Goal: Task Accomplishment & Management: Manage account settings

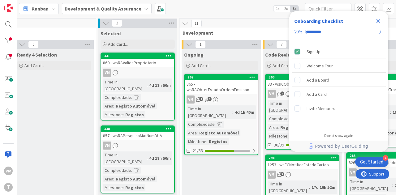
scroll to position [0, 176]
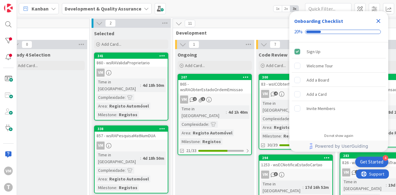
click at [205, 82] on div "865 - wsRAObterEstadoOrdemEmissao" at bounding box center [214, 87] width 73 height 14
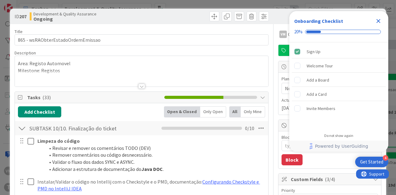
click at [375, 19] on icon "Close Checklist" at bounding box center [378, 20] width 7 height 7
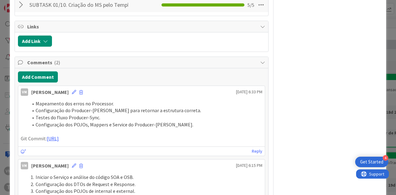
scroll to position [762, 0]
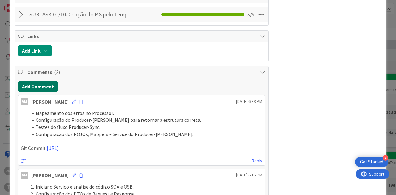
click at [45, 92] on button "Add Comment" at bounding box center [38, 86] width 40 height 11
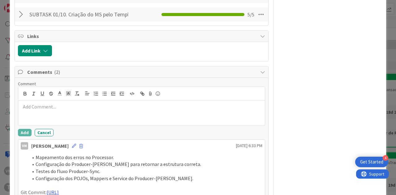
type textarea "x"
click at [99, 97] on button "button" at bounding box center [96, 93] width 9 height 7
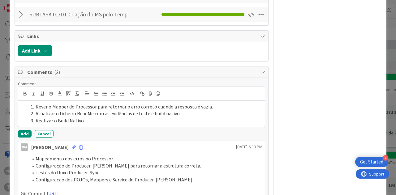
click at [154, 117] on li "Atualizar o ficheiro ReadMe com as evidências de teste e build nativo." at bounding box center [145, 113] width 234 height 7
click at [138, 127] on div "Rever o Mapper do Processor para retornar o erro correto quando a resposta é va…" at bounding box center [141, 114] width 247 height 26
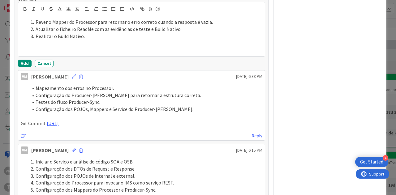
scroll to position [879, 0]
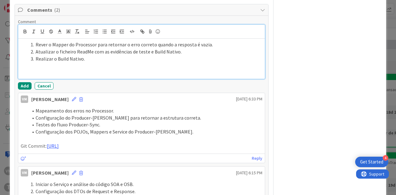
click at [67, 70] on p at bounding box center [142, 66] width 242 height 7
click at [64, 76] on p at bounding box center [142, 72] width 242 height 7
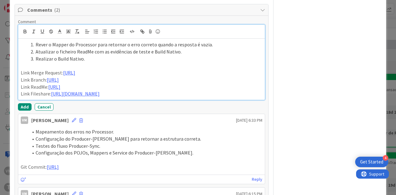
click at [242, 76] on p "Link Merge Request: https://gitlab.apps.ktools.justica.local/naspp/esb/apps/reg…" at bounding box center [142, 72] width 242 height 7
drag, startPoint x: 240, startPoint y: 92, endPoint x: 241, endPoint y: 88, distance: 4.1
click at [241, 76] on p "Link Merge Request: https://gitlab.apps.ktools.justica.local/naspp/esb/apps/reg…" at bounding box center [142, 72] width 242 height 7
drag, startPoint x: 70, startPoint y: 107, endPoint x: 84, endPoint y: 94, distance: 19.3
click at [84, 84] on p "Link Branch: https://gitlab.apps.ktools.justica.local/naspp/esb/apps/reg/wsicob…" at bounding box center [142, 79] width 242 height 7
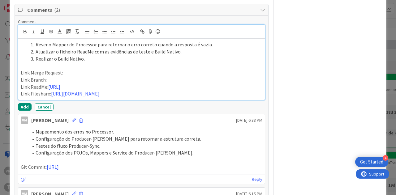
drag, startPoint x: 86, startPoint y: 112, endPoint x: 89, endPoint y: 102, distance: 11.0
click at [89, 91] on p "Link ReadMe: https://gitlab.apps.ktools.justica.local/naspp/esb/apps/reg/wsicob…" at bounding box center [142, 87] width 242 height 7
drag, startPoint x: 240, startPoint y: 119, endPoint x: 230, endPoint y: 105, distance: 17.6
click at [230, 97] on p "Link Fileshare: https://timestamp.sharepoint.com/:f:/r/sites/fileshare/Document…" at bounding box center [142, 93] width 242 height 7
click at [71, 76] on p "Link Merge Request:" at bounding box center [142, 72] width 242 height 7
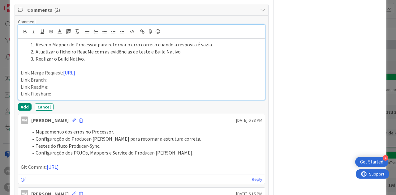
click at [76, 84] on p "Link Branch:" at bounding box center [142, 79] width 242 height 7
click at [113, 84] on p "Link Branch:" at bounding box center [142, 79] width 242 height 7
click at [70, 91] on p "Link ReadMe:" at bounding box center [142, 87] width 242 height 7
click at [85, 97] on p "Link Fileshare:" at bounding box center [142, 93] width 242 height 7
click at [100, 97] on p "Link Fileshare:" at bounding box center [142, 93] width 242 height 7
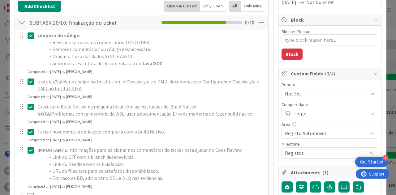
scroll to position [0, 0]
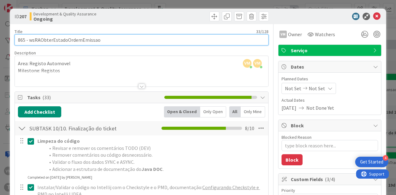
click at [21, 36] on input "865 - wsRAObterEstadoOrdemEmissao" at bounding box center [142, 39] width 254 height 11
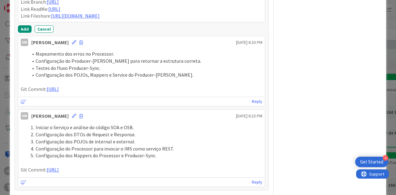
scroll to position [959, 0]
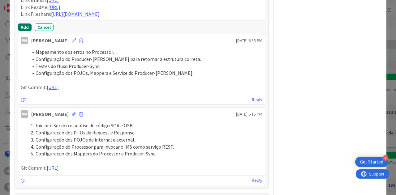
click at [25, 31] on button "Add" at bounding box center [25, 27] width 14 height 7
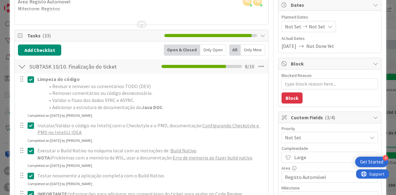
scroll to position [248, 0]
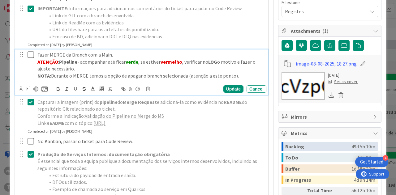
click at [32, 54] on icon at bounding box center [32, 54] width 9 height 7
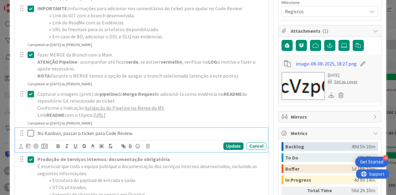
click at [31, 137] on icon at bounding box center [32, 133] width 9 height 7
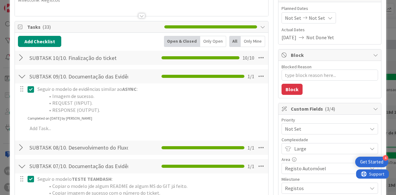
scroll to position [0, 0]
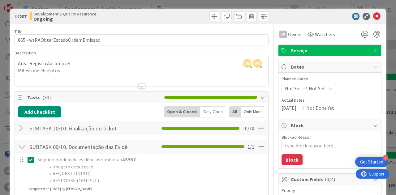
click at [17, 148] on div "SUBTASK 09/10. Documentação das Evidências do ASYNC Checklist Name 51 / 64 SUBT…" at bounding box center [141, 147] width 253 height 14
click at [21, 146] on div at bounding box center [22, 146] width 8 height 11
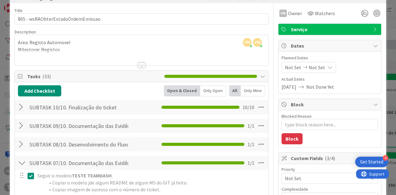
scroll to position [31, 0]
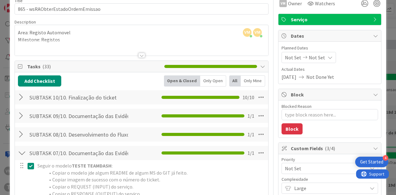
click at [19, 151] on div at bounding box center [22, 153] width 8 height 11
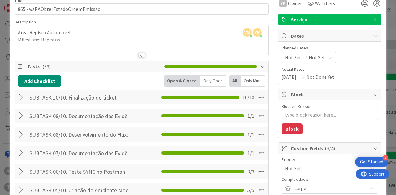
scroll to position [0, 0]
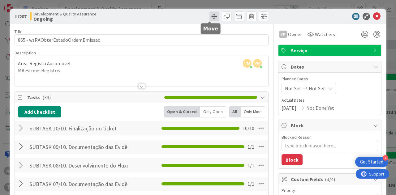
click at [209, 18] on span at bounding box center [214, 16] width 10 height 10
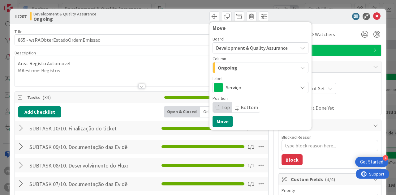
click at [235, 67] on div "Ongoing" at bounding box center [256, 68] width 81 height 10
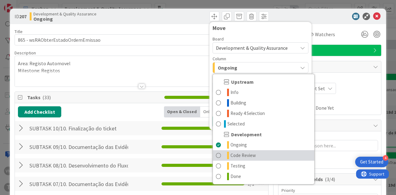
click at [233, 154] on span "Code Review" at bounding box center [243, 155] width 25 height 7
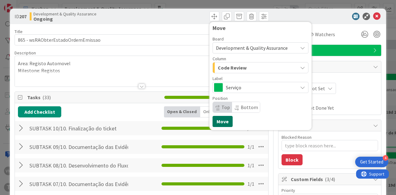
click at [222, 120] on button "Move" at bounding box center [223, 121] width 20 height 11
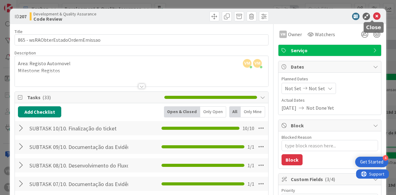
click at [374, 16] on icon at bounding box center [376, 16] width 7 height 7
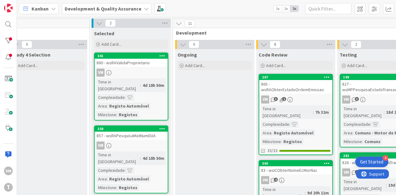
click at [145, 133] on link "338 857 - wsRAPesquisaMatNumDUA VM Time in Column : 4d 18h 50m Complexidade : A…" at bounding box center [131, 160] width 74 height 68
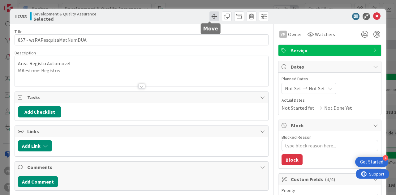
click at [209, 19] on span at bounding box center [214, 16] width 10 height 10
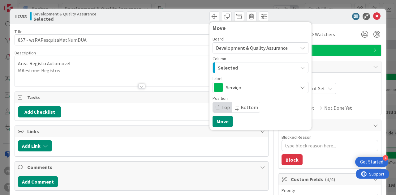
click at [235, 73] on div "Board Development & Quality Assurance Column Selected Label Serviço Position To…" at bounding box center [261, 75] width 96 height 76
click at [237, 72] on div "Selected" at bounding box center [256, 68] width 81 height 10
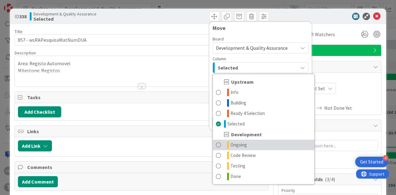
click at [241, 146] on span "Ongoing" at bounding box center [239, 144] width 16 height 7
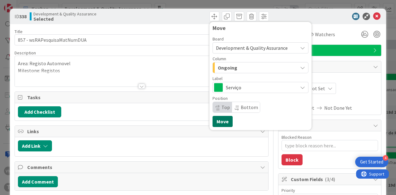
click at [220, 125] on button "Move" at bounding box center [223, 121] width 20 height 11
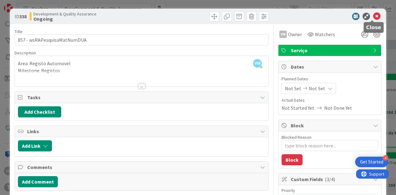
click at [374, 17] on icon at bounding box center [376, 16] width 7 height 7
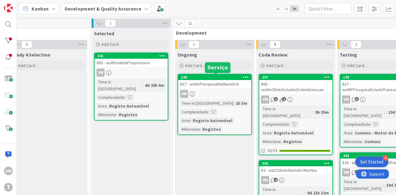
click at [215, 85] on div "857 - wsRAPesquisaMatNumDUA" at bounding box center [214, 84] width 73 height 8
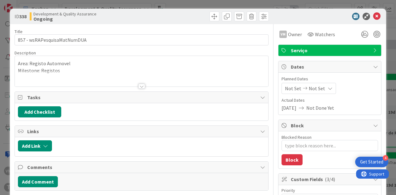
click at [140, 85] on div at bounding box center [141, 86] width 7 height 5
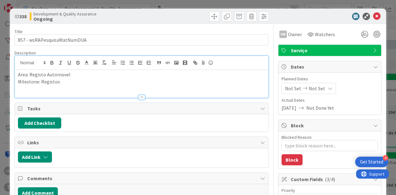
click at [139, 99] on div at bounding box center [141, 97] width 7 height 5
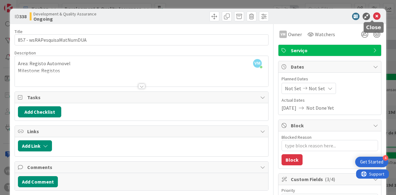
click at [376, 16] on icon at bounding box center [376, 16] width 7 height 7
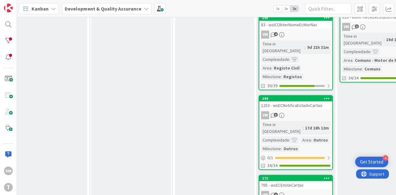
scroll to position [93, 176]
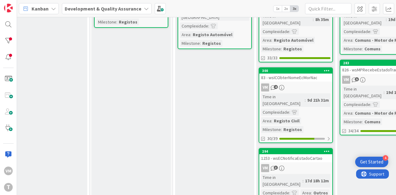
click at [304, 74] on div "83 - wsICObterNomeEcMorNac" at bounding box center [295, 78] width 73 height 8
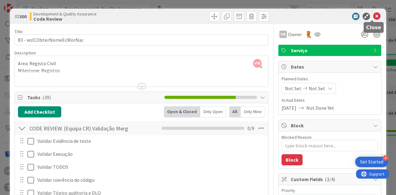
click at [373, 16] on icon at bounding box center [376, 16] width 7 height 7
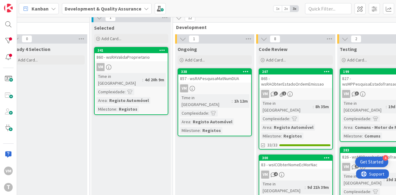
scroll to position [0, 176]
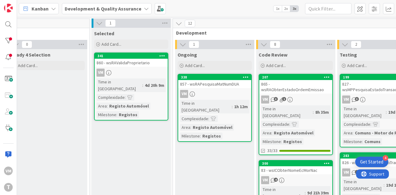
click at [206, 89] on link "338 857 - wsRAPesquisaMatNumDUA VM Time in Column : 1h 12m Complexidade : Area …" at bounding box center [215, 108] width 74 height 68
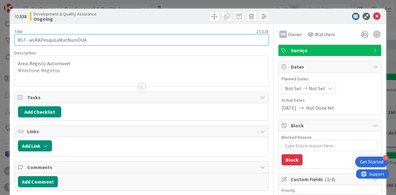
click at [67, 43] on input "857 - wsRAPesquisaMatNumDUA" at bounding box center [142, 39] width 254 height 11
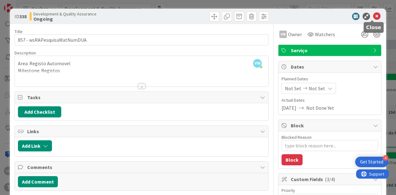
click at [376, 14] on icon at bounding box center [376, 16] width 7 height 7
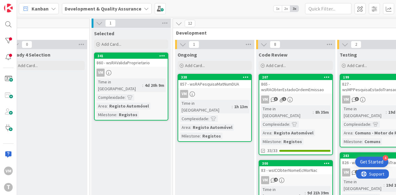
click at [134, 68] on link "341 860 - wsRAValidaProprietario VM Time in Column : 4d 20h 9m Complexidade : A…" at bounding box center [131, 87] width 74 height 68
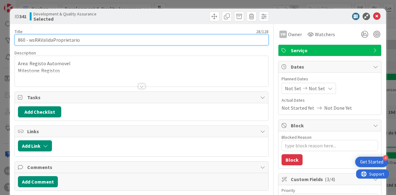
click at [67, 41] on input "860 - wsRAValidaProprietario" at bounding box center [142, 39] width 254 height 11
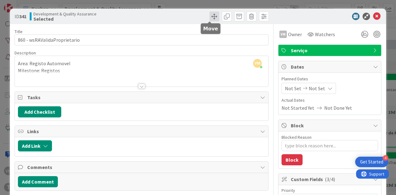
click at [209, 19] on span at bounding box center [214, 16] width 10 height 10
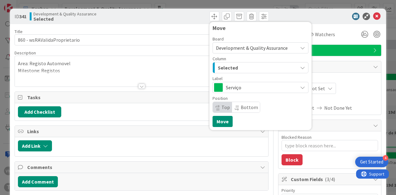
click at [233, 71] on div "Selected" at bounding box center [256, 68] width 81 height 10
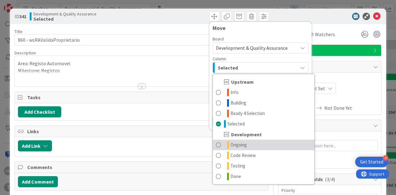
click at [241, 147] on span "Ongoing" at bounding box center [239, 144] width 16 height 7
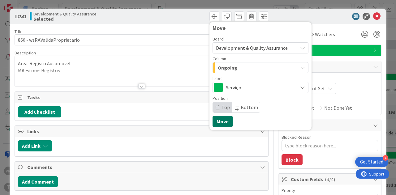
click at [216, 117] on button "Move" at bounding box center [223, 121] width 20 height 11
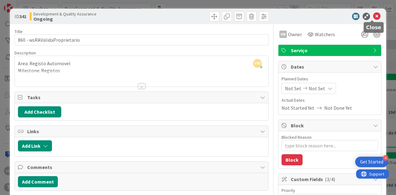
click at [373, 14] on icon at bounding box center [376, 16] width 7 height 7
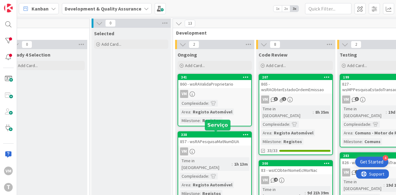
click at [214, 145] on link "338 857 - wsRAPesquisaMatNumDUA VM Time in Column : 1h 13m Complexidade : Area …" at bounding box center [215, 166] width 74 height 68
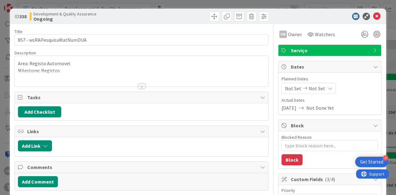
click at [209, 21] on div "ID 338 Development & Quality Assurance Ongoing" at bounding box center [198, 16] width 376 height 15
click at [209, 19] on span at bounding box center [214, 16] width 10 height 10
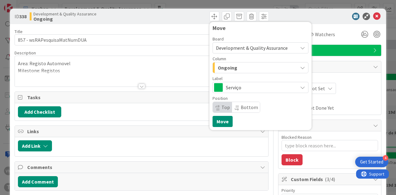
click at [228, 71] on span "Ongoing" at bounding box center [227, 68] width 19 height 8
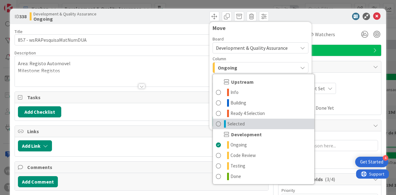
click at [231, 125] on span "Selected" at bounding box center [235, 123] width 17 height 7
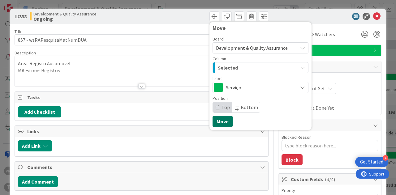
click at [218, 125] on button "Move" at bounding box center [223, 121] width 20 height 11
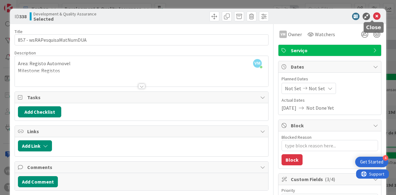
click at [373, 18] on icon at bounding box center [376, 16] width 7 height 7
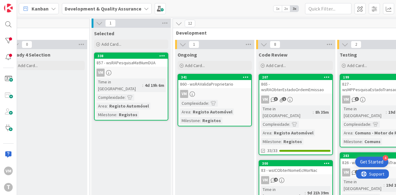
click at [210, 85] on div "860 - wsRAValidaProprietario" at bounding box center [214, 84] width 73 height 8
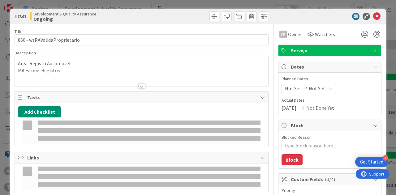
type textarea "x"
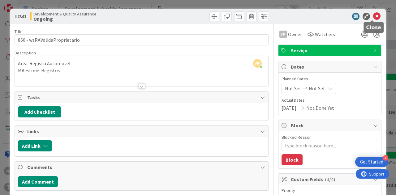
click at [374, 17] on icon at bounding box center [376, 16] width 7 height 7
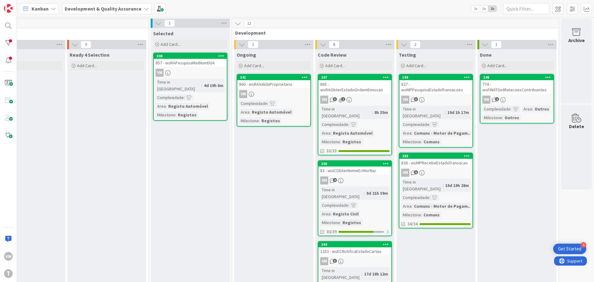
scroll to position [0, 121]
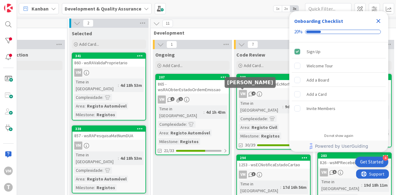
scroll to position [0, 210]
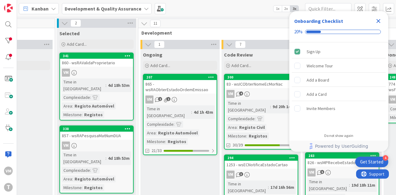
click at [258, 83] on div "83 - wsICObterNomeEcMorNac" at bounding box center [261, 84] width 73 height 8
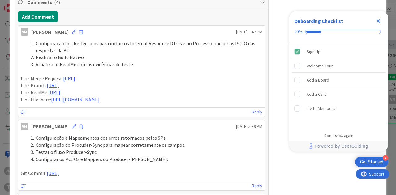
scroll to position [557, 0]
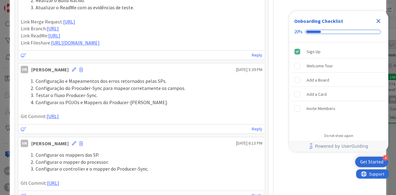
drag, startPoint x: 244, startPoint y: 91, endPoint x: 10, endPoint y: 21, distance: 244.9
copy div "Link Merge Request: https://gitlab.apps.ktools.justica.local/naspp/esb/apps/reg…"
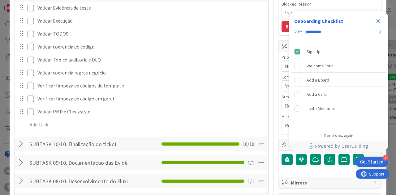
scroll to position [124, 0]
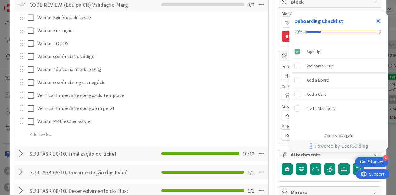
click at [380, 19] on icon "Close Checklist" at bounding box center [378, 20] width 7 height 7
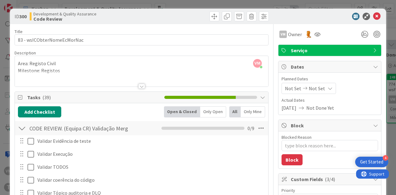
scroll to position [0, 0]
click at [373, 15] on icon at bounding box center [376, 16] width 7 height 7
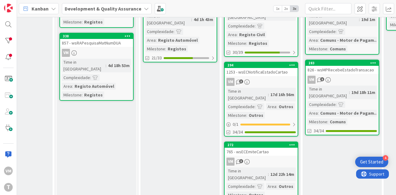
click at [274, 68] on div "1253 - wsECNotificaEstadoCartao" at bounding box center [261, 72] width 73 height 8
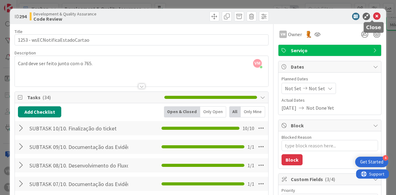
click at [374, 16] on icon at bounding box center [376, 16] width 7 height 7
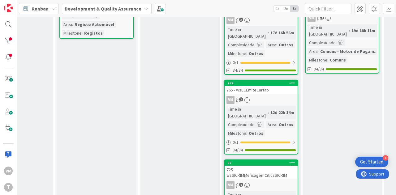
click at [272, 86] on div "765 - wsECEmiteCartao" at bounding box center [261, 90] width 73 height 8
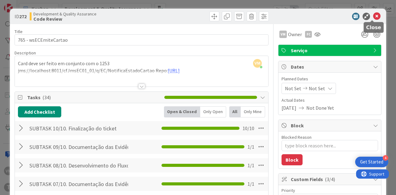
click at [373, 17] on icon at bounding box center [376, 16] width 7 height 7
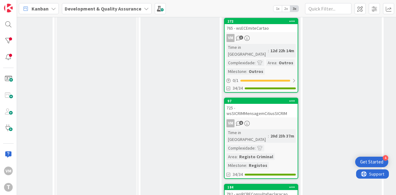
click at [269, 104] on div "725 - wsSICRIMMensagemCitiusSICRIM" at bounding box center [261, 111] width 73 height 14
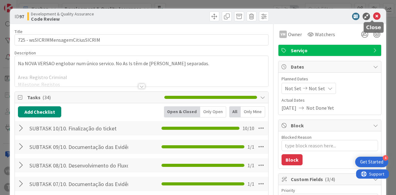
click at [374, 15] on icon at bounding box center [376, 16] width 7 height 7
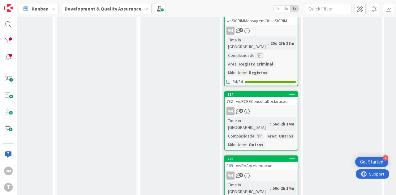
click at [284, 107] on div "VM 3" at bounding box center [261, 111] width 73 height 8
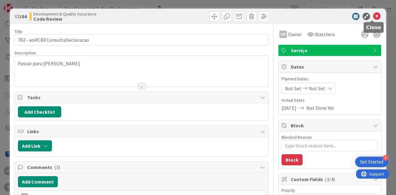
click at [373, 16] on icon at bounding box center [376, 16] width 7 height 7
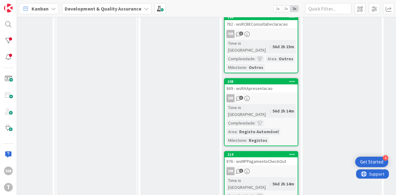
click at [288, 78] on link "208 869 - wsRAApresentacao VM 3 Time in Column : 56d 2h 14m Complexidade : Area…" at bounding box center [261, 112] width 74 height 68
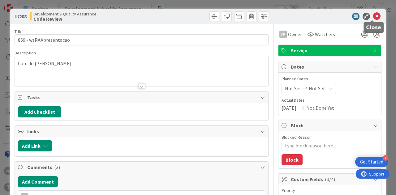
click at [375, 18] on icon at bounding box center [376, 16] width 7 height 7
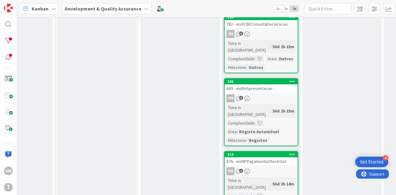
click at [264, 158] on div "876 - wsMPPagamentoCheckOut" at bounding box center [261, 162] width 73 height 8
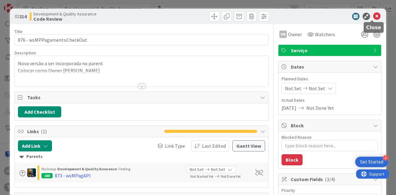
click at [373, 17] on icon at bounding box center [376, 16] width 7 height 7
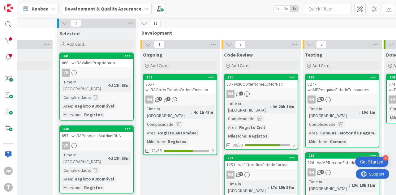
click at [195, 88] on div "865 - wsRAObterEstadoOrdemEmissao" at bounding box center [180, 87] width 73 height 14
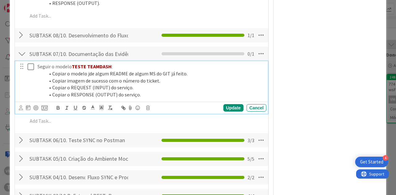
click at [32, 71] on icon at bounding box center [32, 66] width 9 height 7
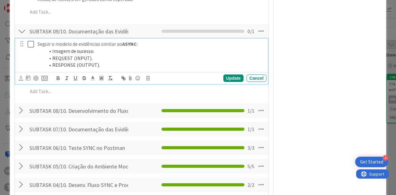
click at [32, 48] on icon at bounding box center [32, 44] width 9 height 7
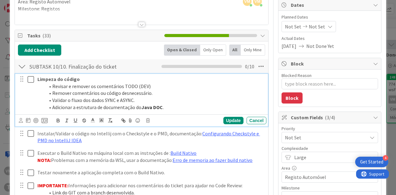
click at [31, 80] on icon at bounding box center [32, 79] width 9 height 7
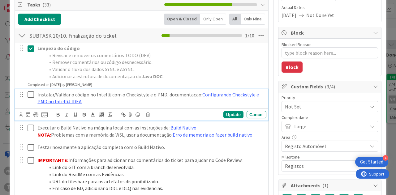
click at [30, 93] on icon at bounding box center [32, 94] width 9 height 7
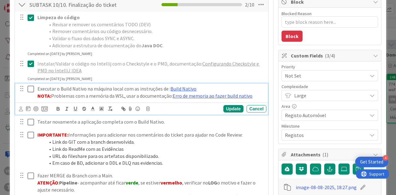
click at [30, 88] on icon at bounding box center [32, 88] width 9 height 7
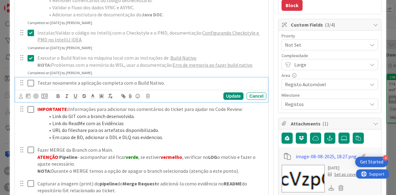
click at [30, 84] on icon at bounding box center [32, 83] width 9 height 7
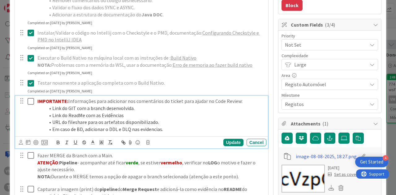
click at [29, 101] on icon at bounding box center [32, 101] width 9 height 7
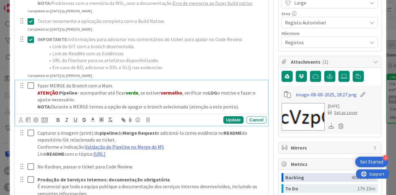
click at [32, 86] on icon at bounding box center [32, 85] width 9 height 7
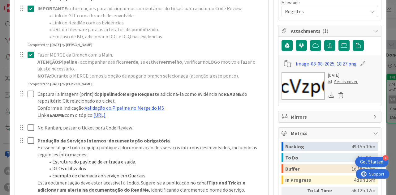
click at [29, 53] on icon at bounding box center [32, 54] width 9 height 7
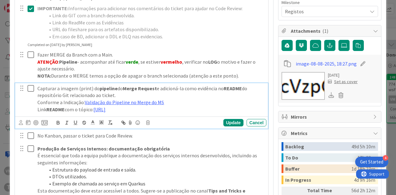
click at [32, 101] on div at bounding box center [26, 99] width 17 height 32
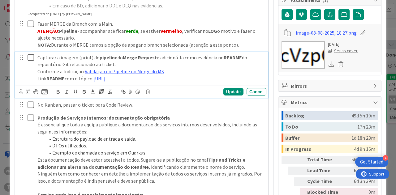
click at [29, 59] on icon at bounding box center [32, 57] width 9 height 7
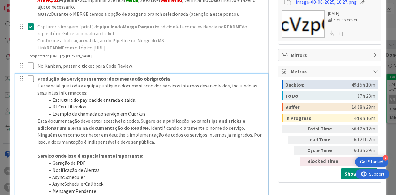
click at [31, 83] on icon at bounding box center [32, 78] width 9 height 7
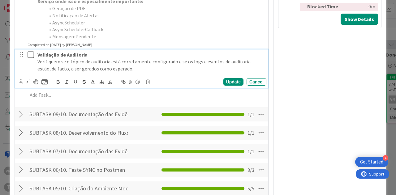
click at [29, 58] on icon at bounding box center [32, 54] width 9 height 7
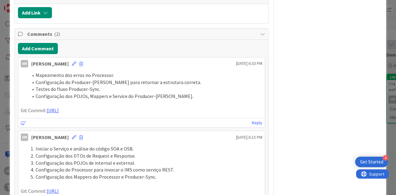
type textarea "x"
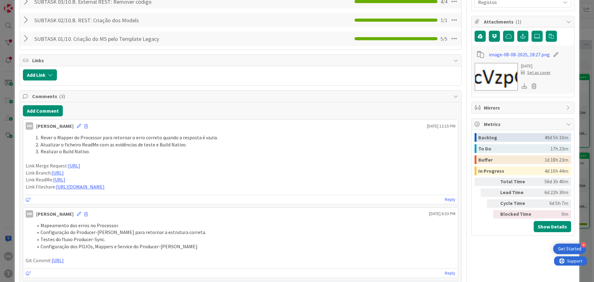
scroll to position [248, 0]
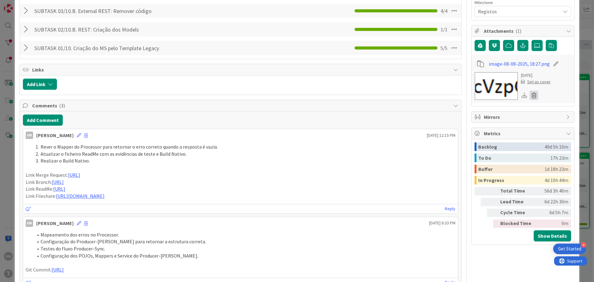
click at [530, 96] on icon at bounding box center [534, 95] width 9 height 9
click at [473, 127] on button "Delete" at bounding box center [476, 125] width 23 height 11
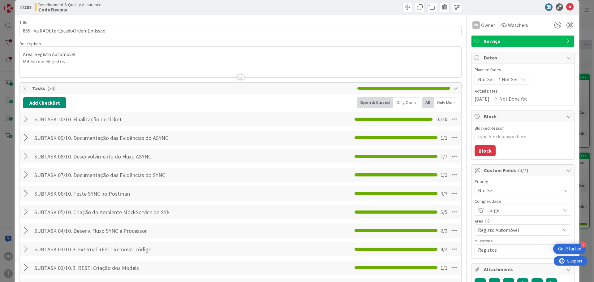
scroll to position [0, 0]
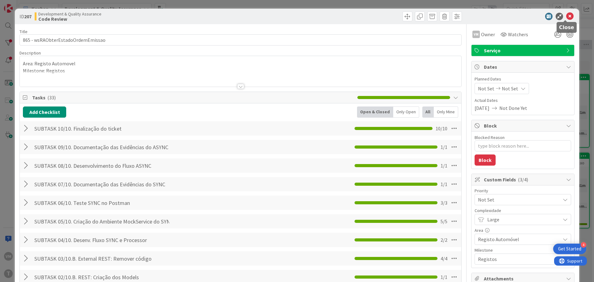
click at [566, 18] on icon at bounding box center [569, 16] width 7 height 7
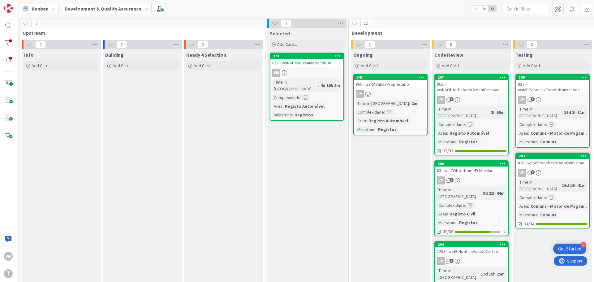
click at [469, 166] on div "83 - wsICObterNomeEcMorNac" at bounding box center [471, 170] width 73 height 8
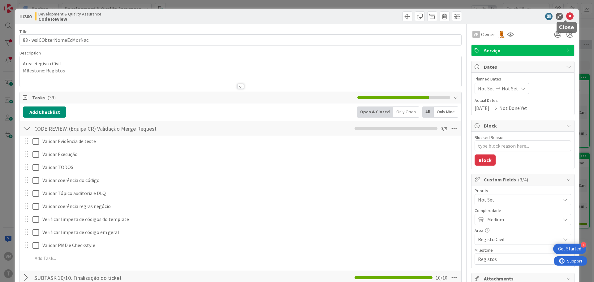
click at [566, 18] on icon at bounding box center [569, 16] width 7 height 7
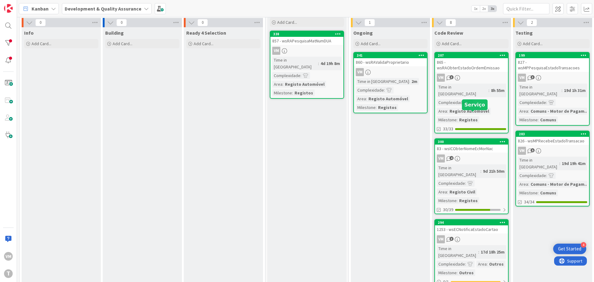
scroll to position [93, 0]
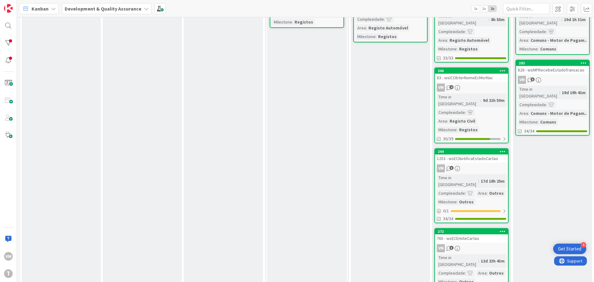
click at [472, 164] on div "VM 3" at bounding box center [471, 168] width 73 height 8
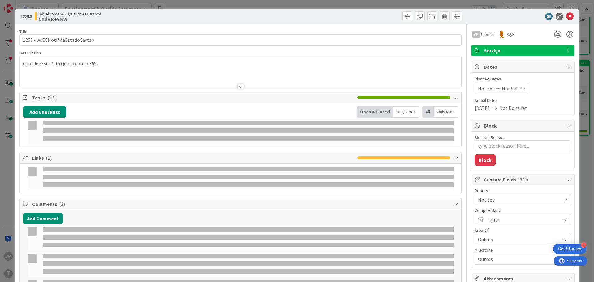
type textarea "x"
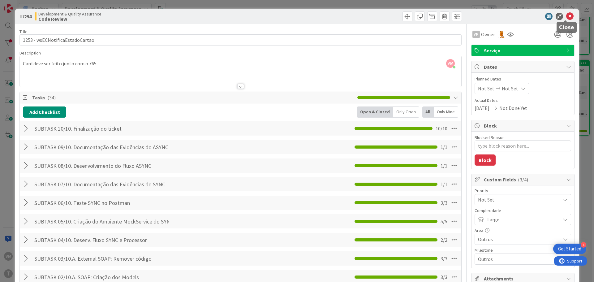
click at [566, 15] on icon at bounding box center [569, 16] width 7 height 7
